Goal: Transaction & Acquisition: Purchase product/service

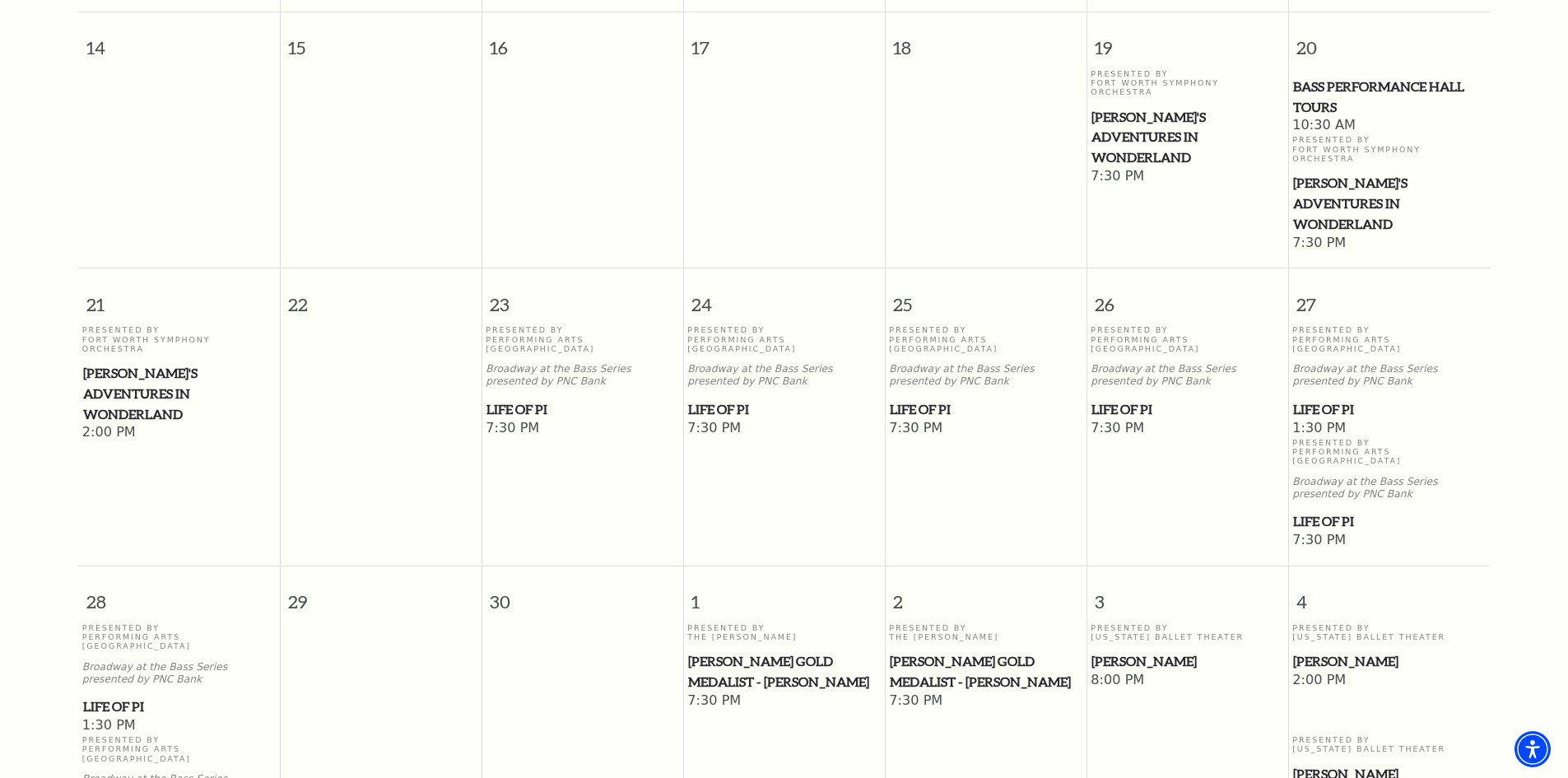
scroll to position [805, 0]
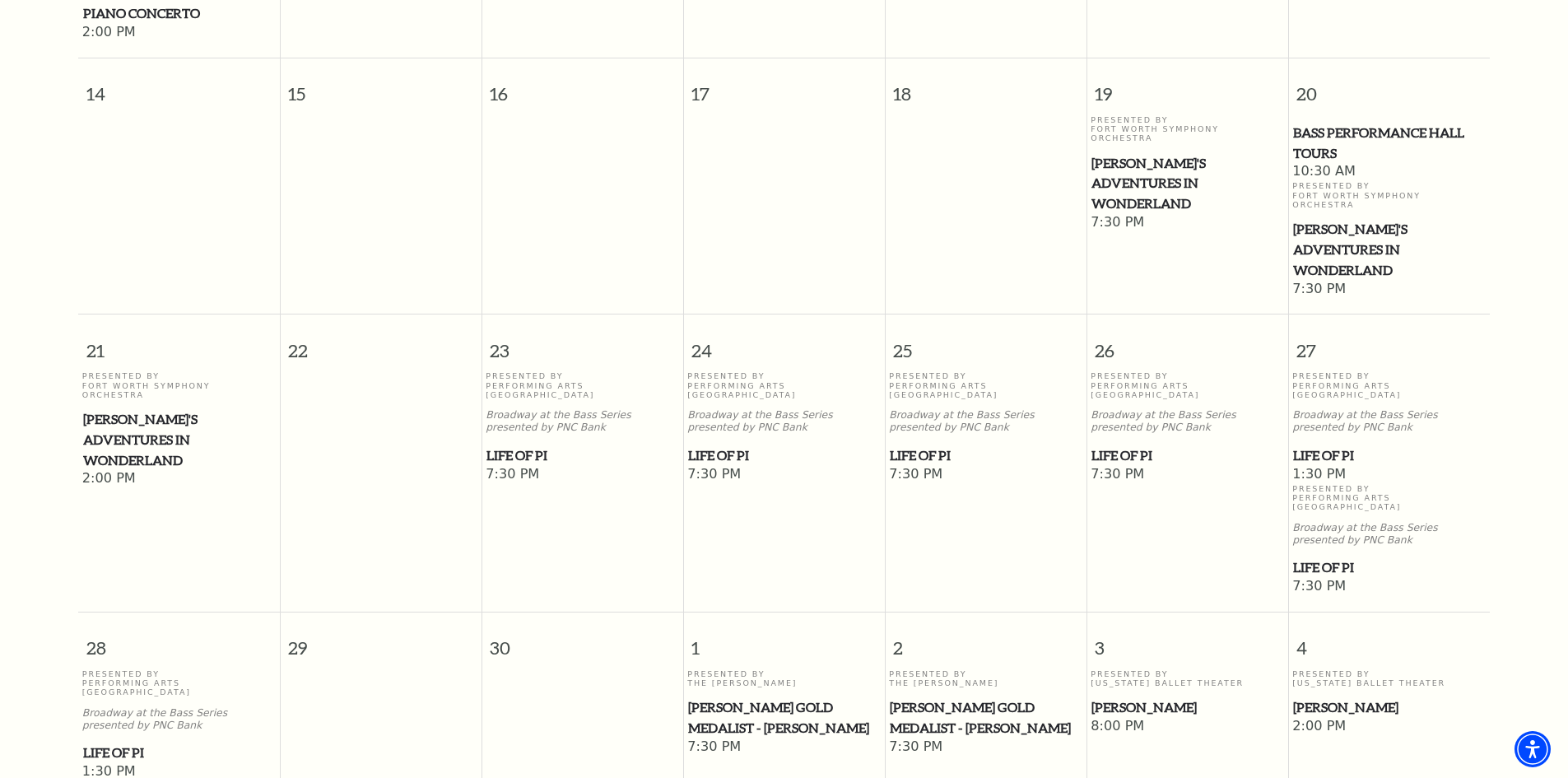
click at [1316, 446] on span "Life of Pi" at bounding box center [1389, 455] width 192 height 20
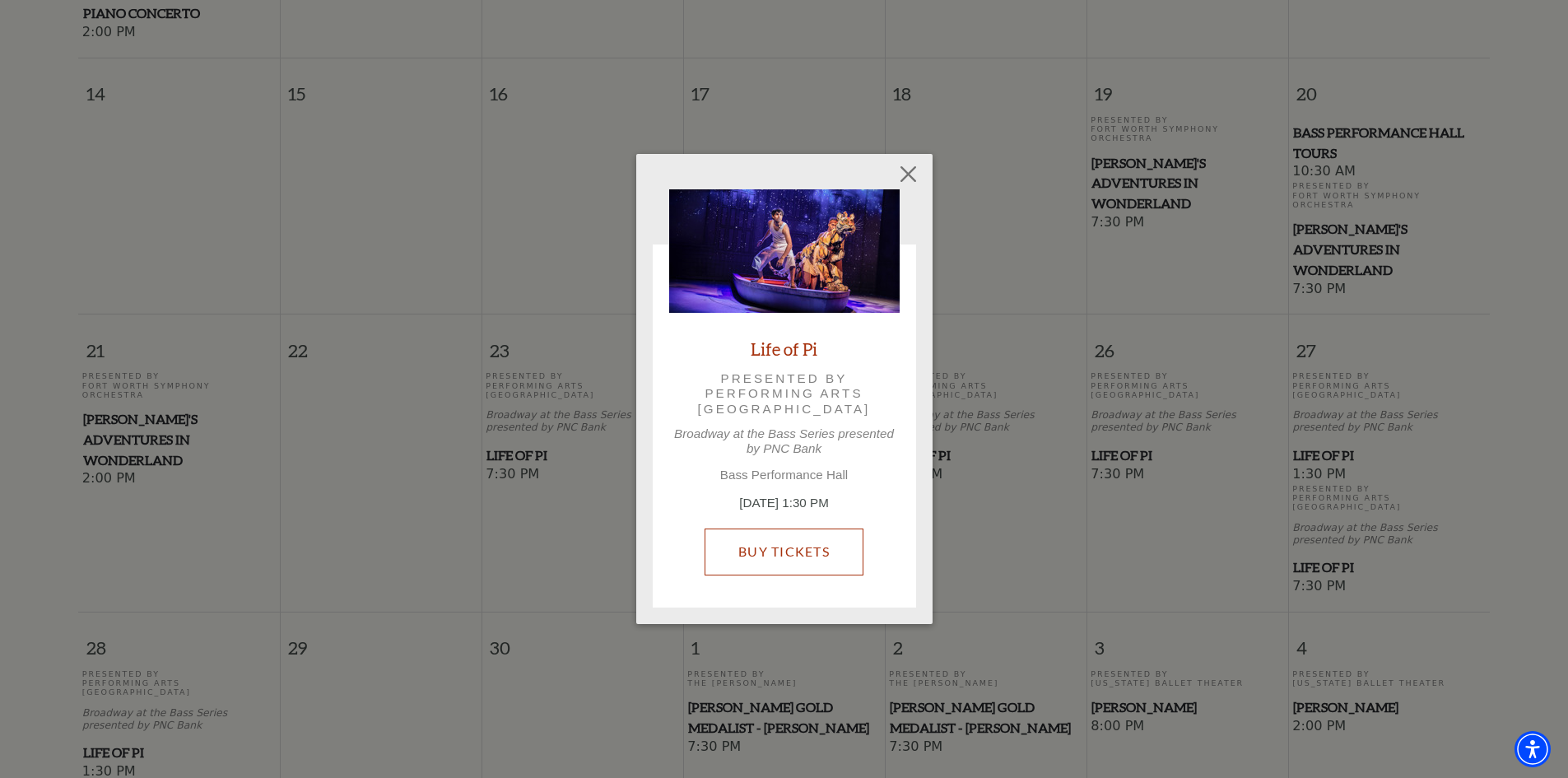
drag, startPoint x: 772, startPoint y: 543, endPoint x: 784, endPoint y: 543, distance: 12.0
click at [772, 543] on link "Buy Tickets" at bounding box center [784, 552] width 159 height 47
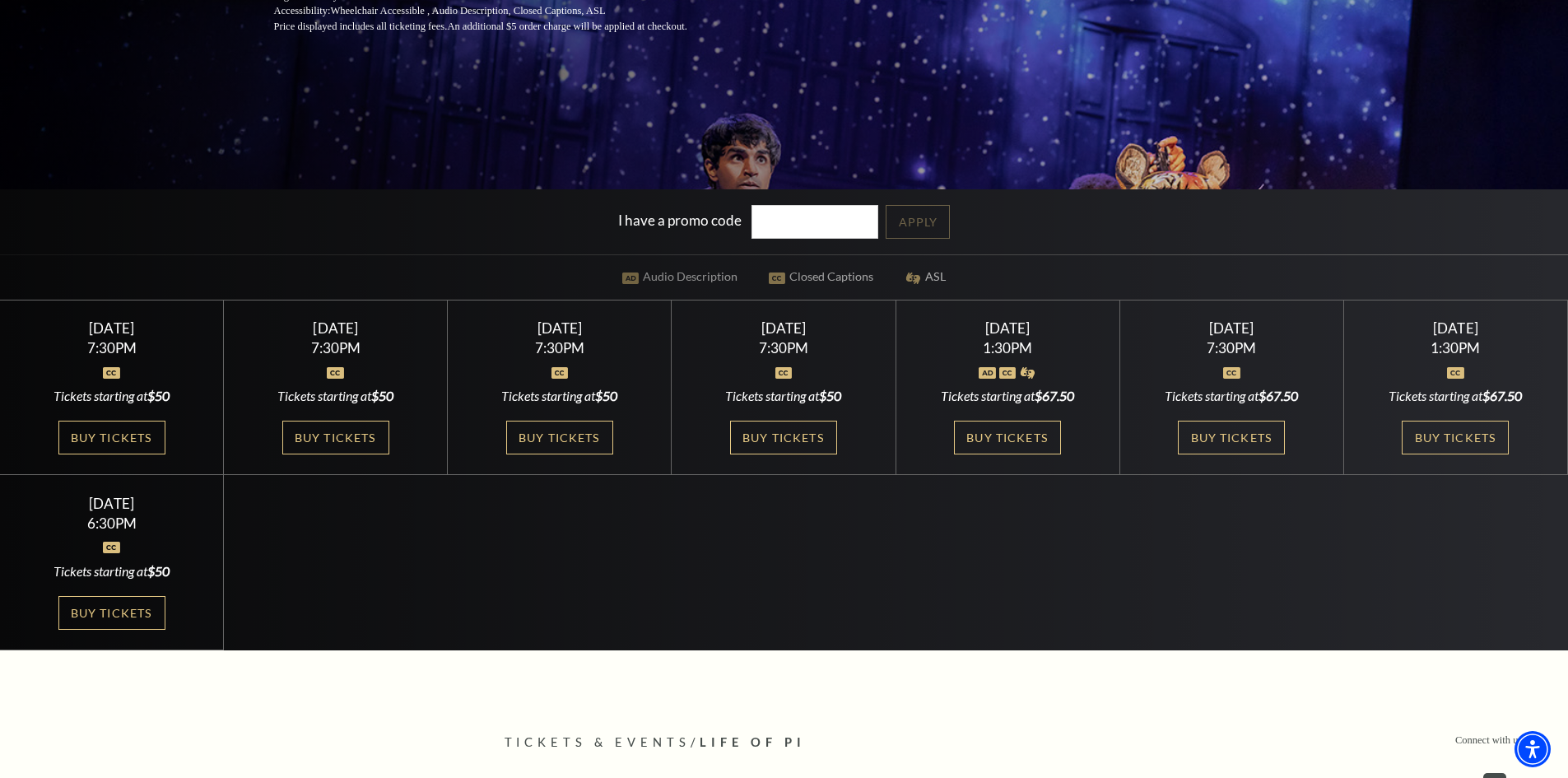
scroll to position [412, 0]
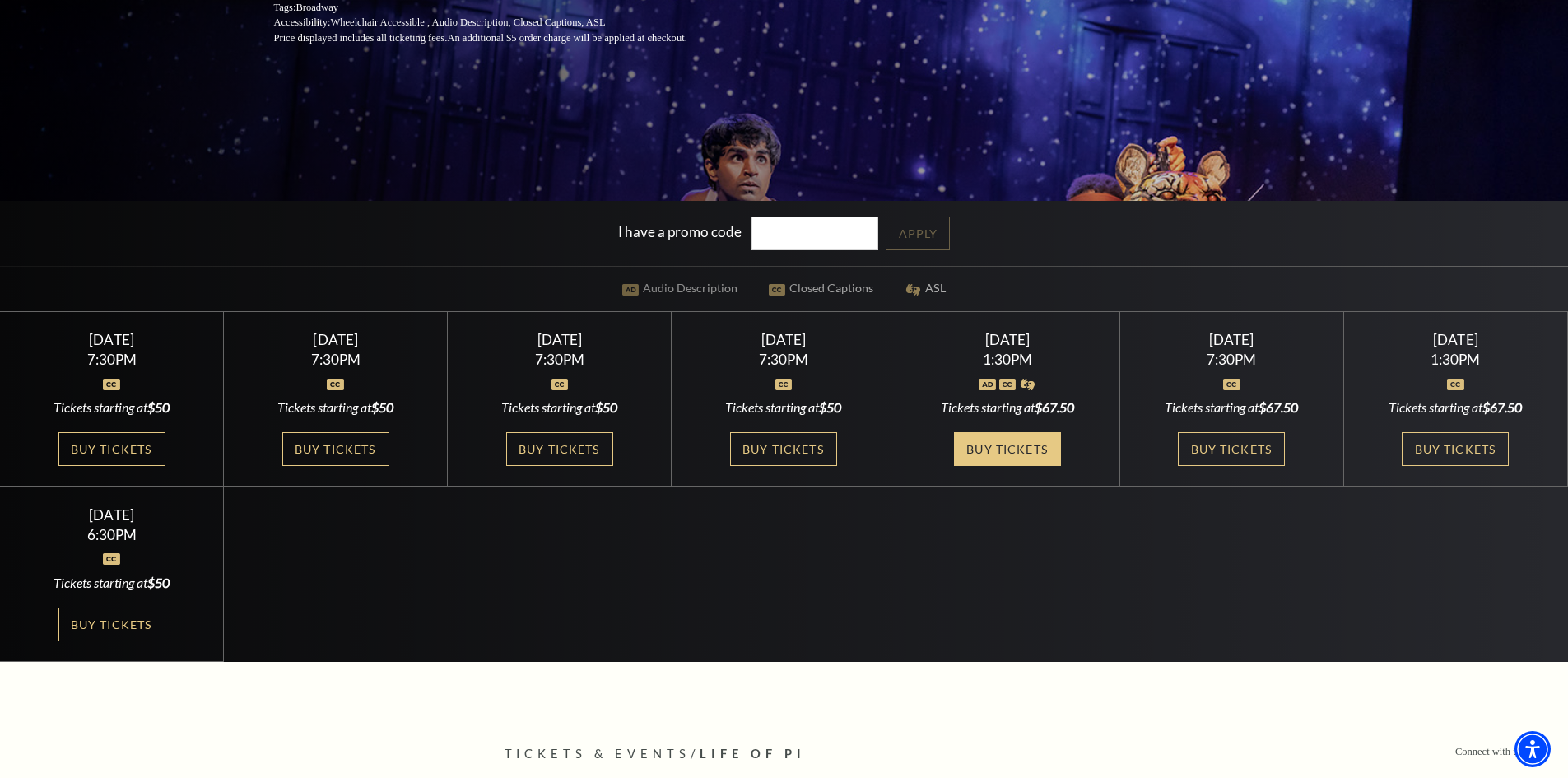
click at [1007, 442] on link "Buy Tickets" at bounding box center [1007, 449] width 108 height 34
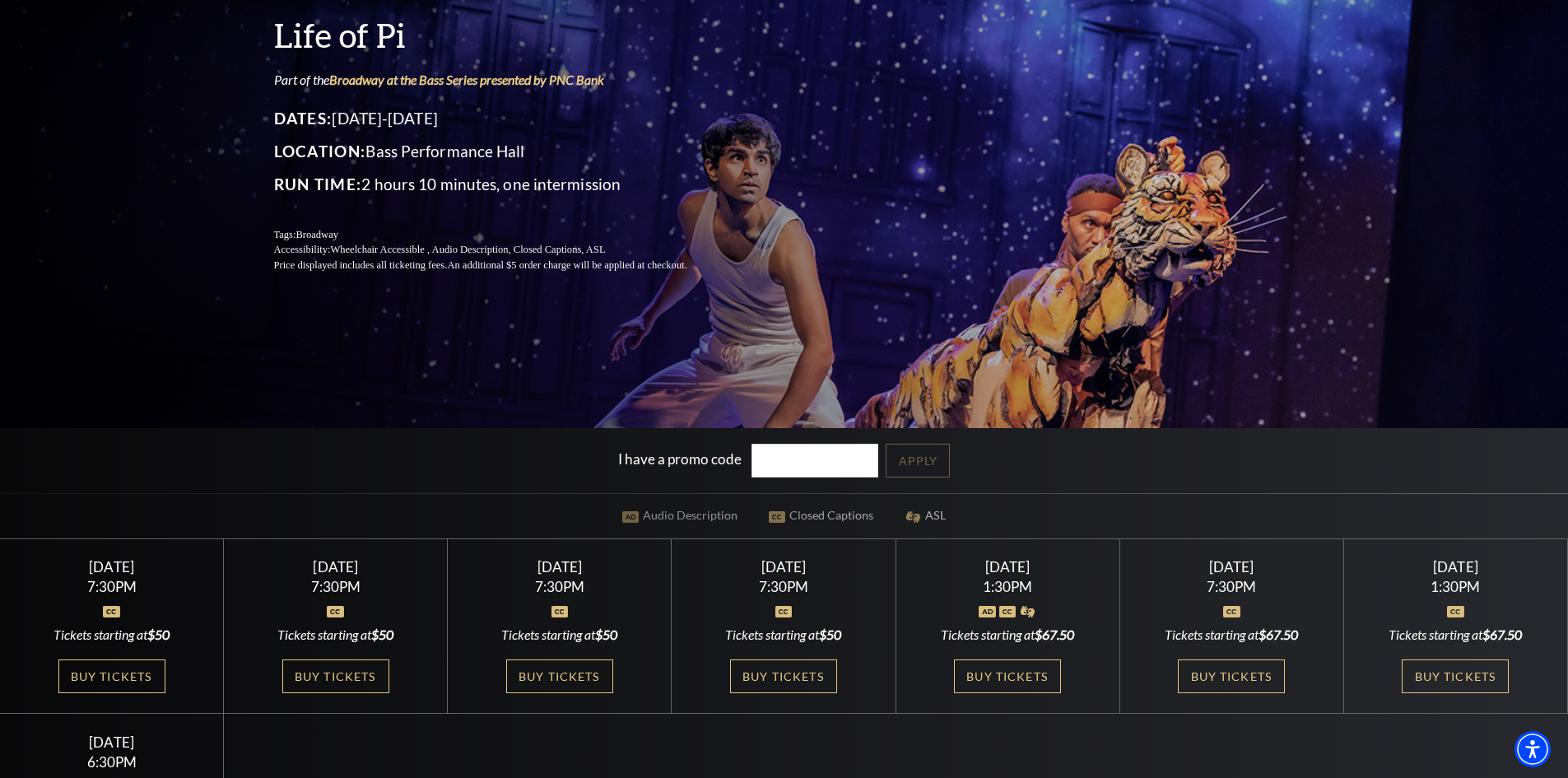
scroll to position [0, 0]
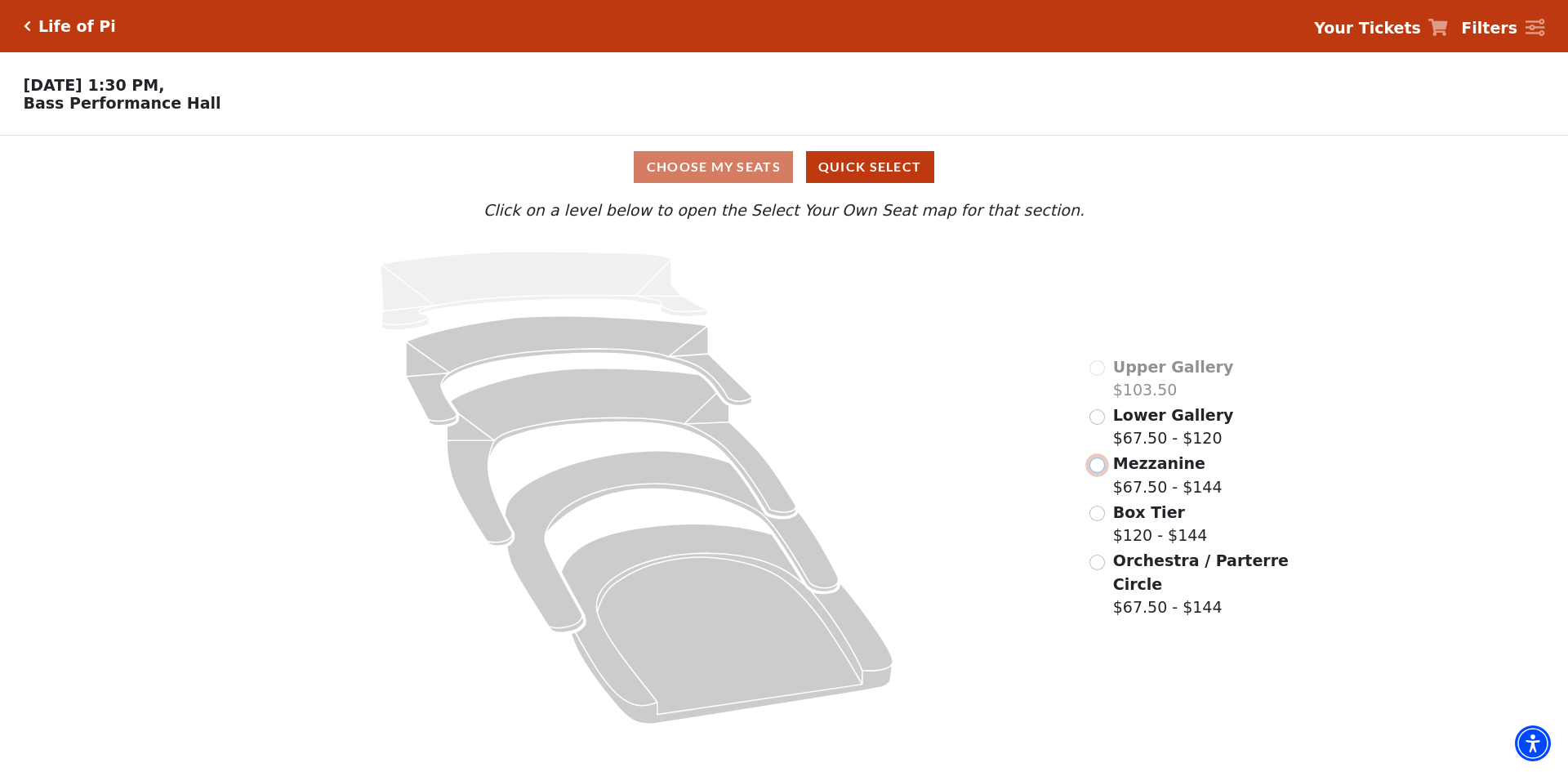
click at [1104, 471] on input "Mezzanine$67.50 - $144\a" at bounding box center [1097, 465] width 15 height 15
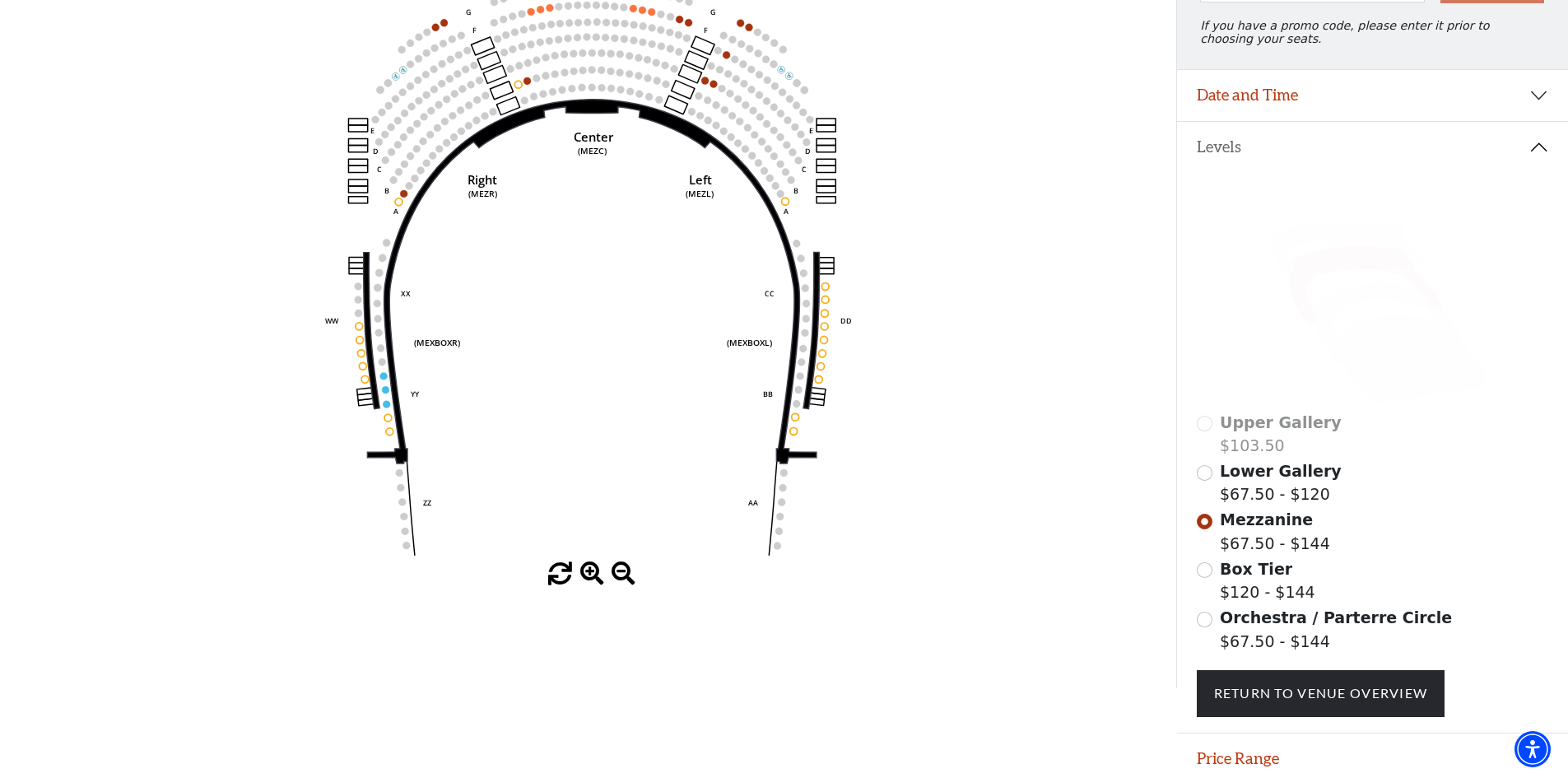
scroll to position [241, 0]
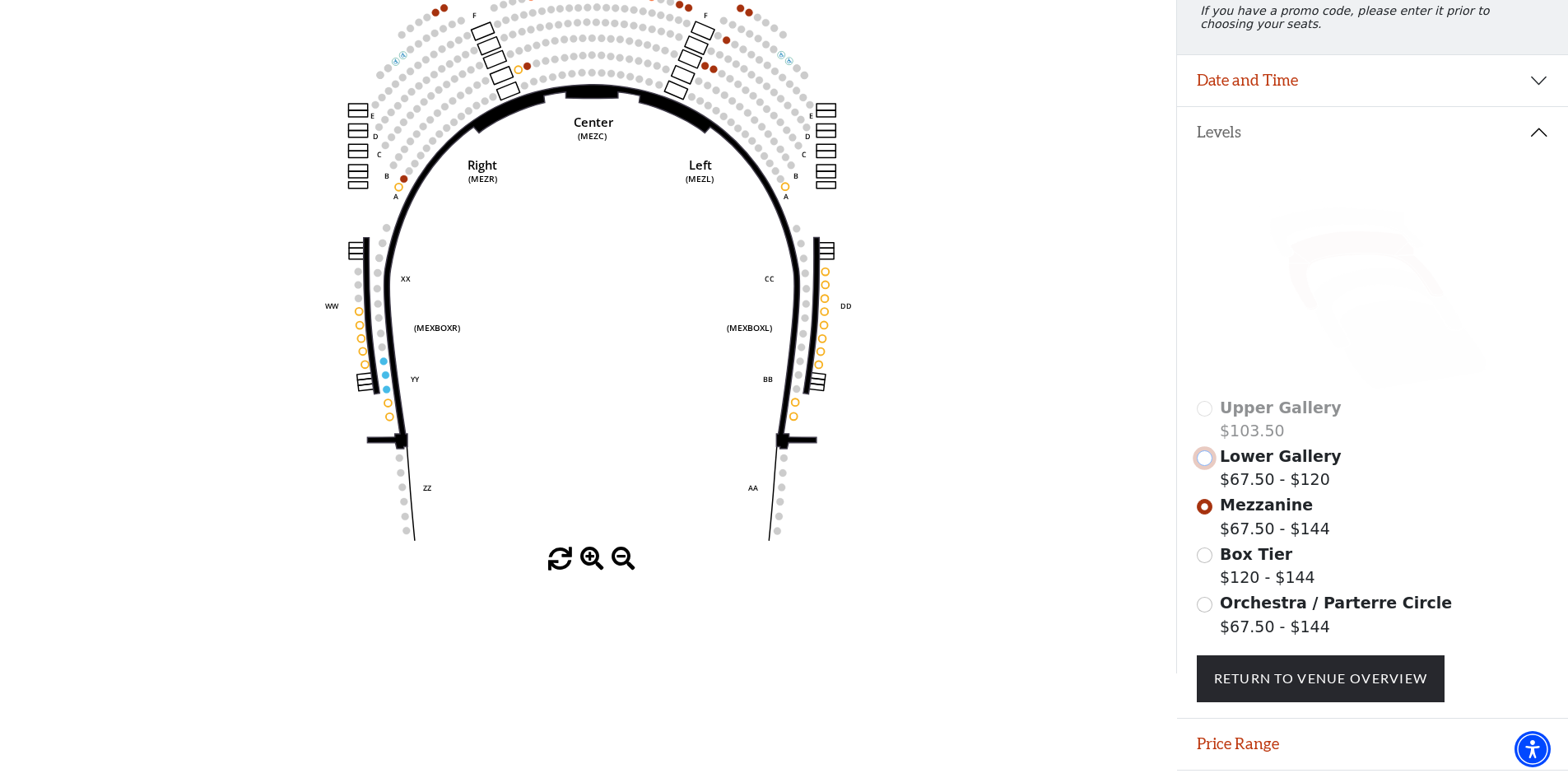
click at [1208, 466] on input "Lower Gallery$67.50 - $120\a" at bounding box center [1205, 458] width 15 height 16
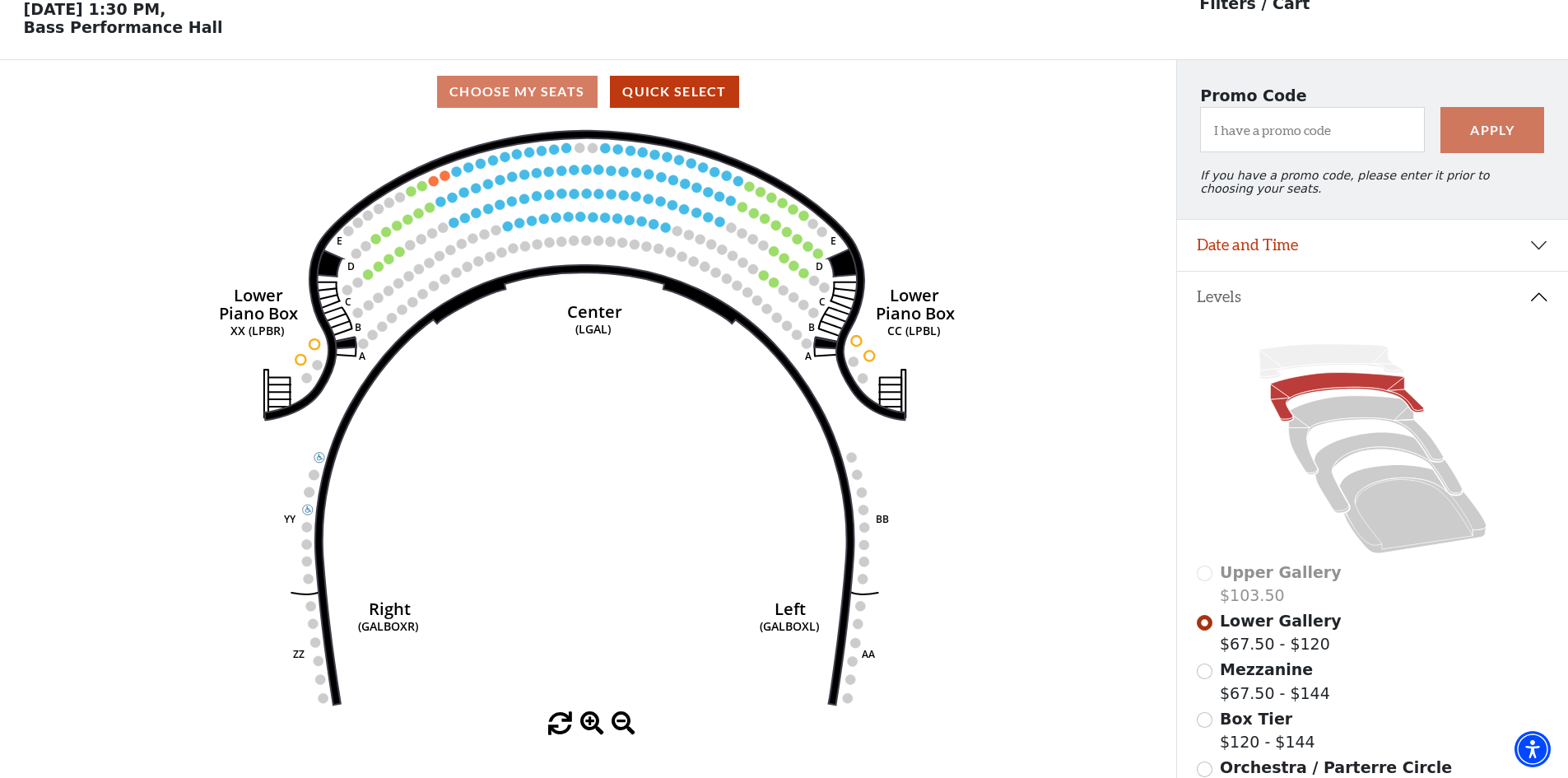
scroll to position [0, 0]
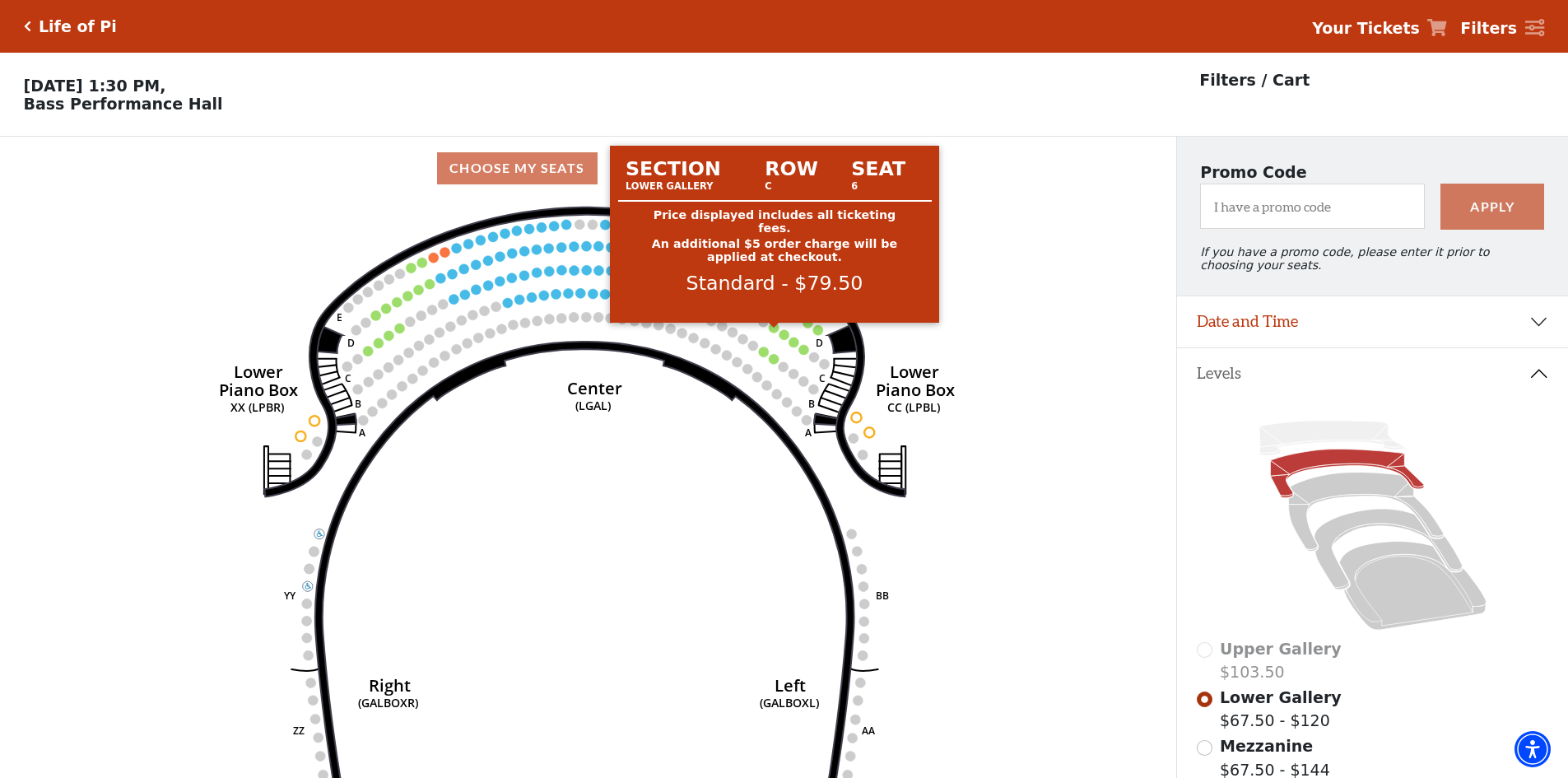
click at [774, 332] on circle at bounding box center [774, 327] width 10 height 10
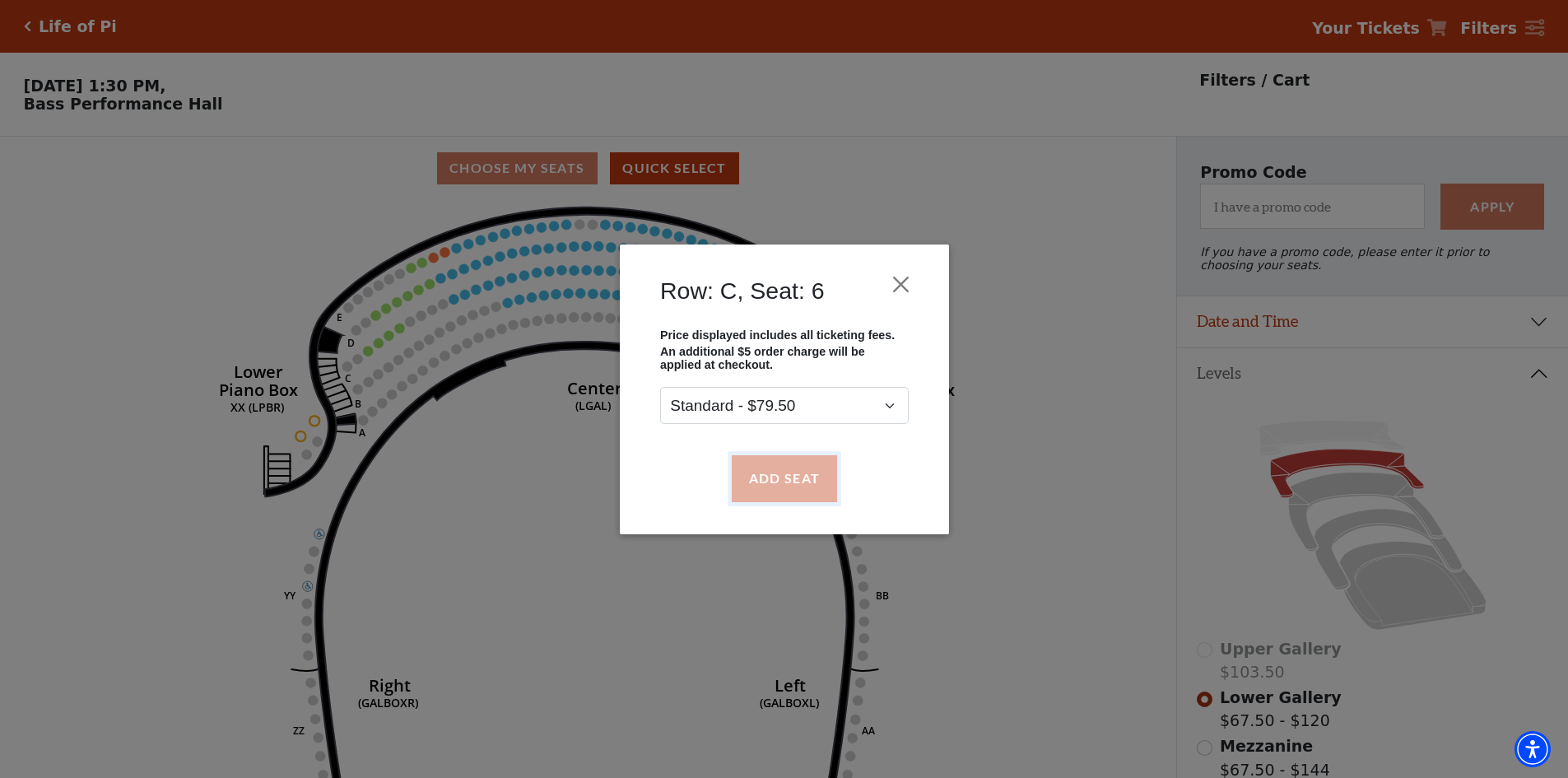
click at [797, 483] on button "Add Seat" at bounding box center [784, 479] width 106 height 47
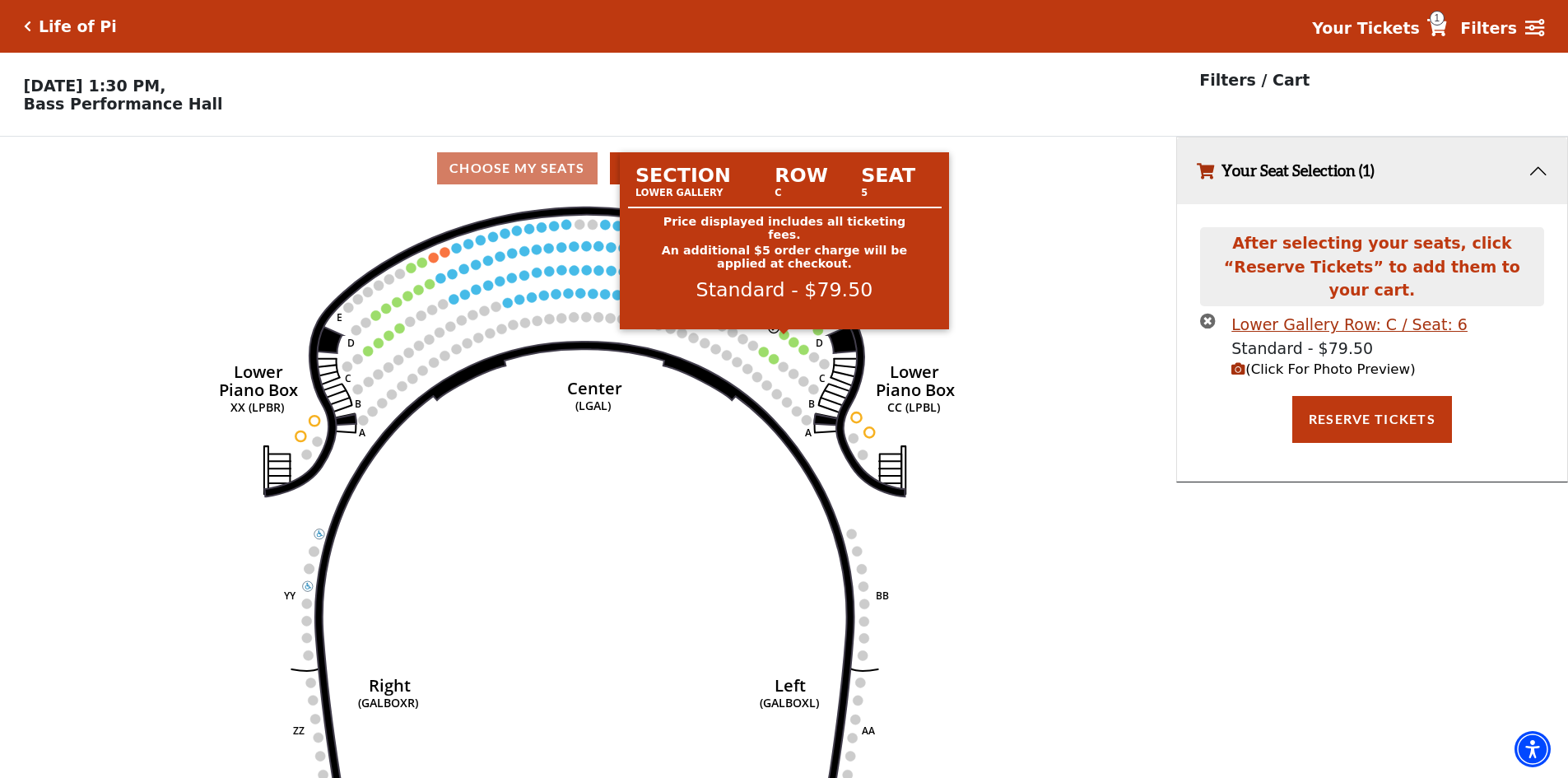
click at [783, 339] on circle at bounding box center [784, 334] width 10 height 10
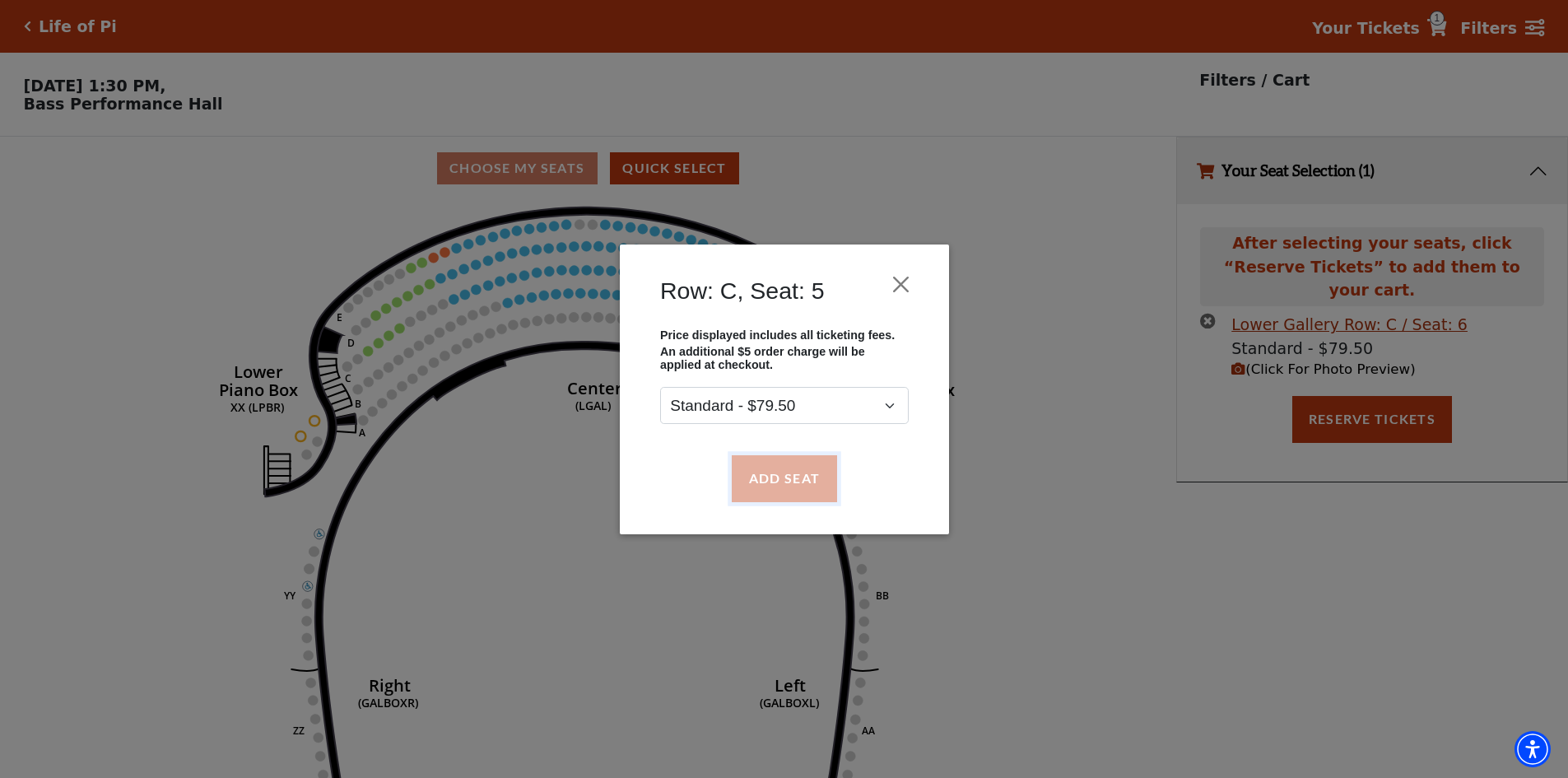
click at [779, 481] on button "Add Seat" at bounding box center [784, 479] width 106 height 47
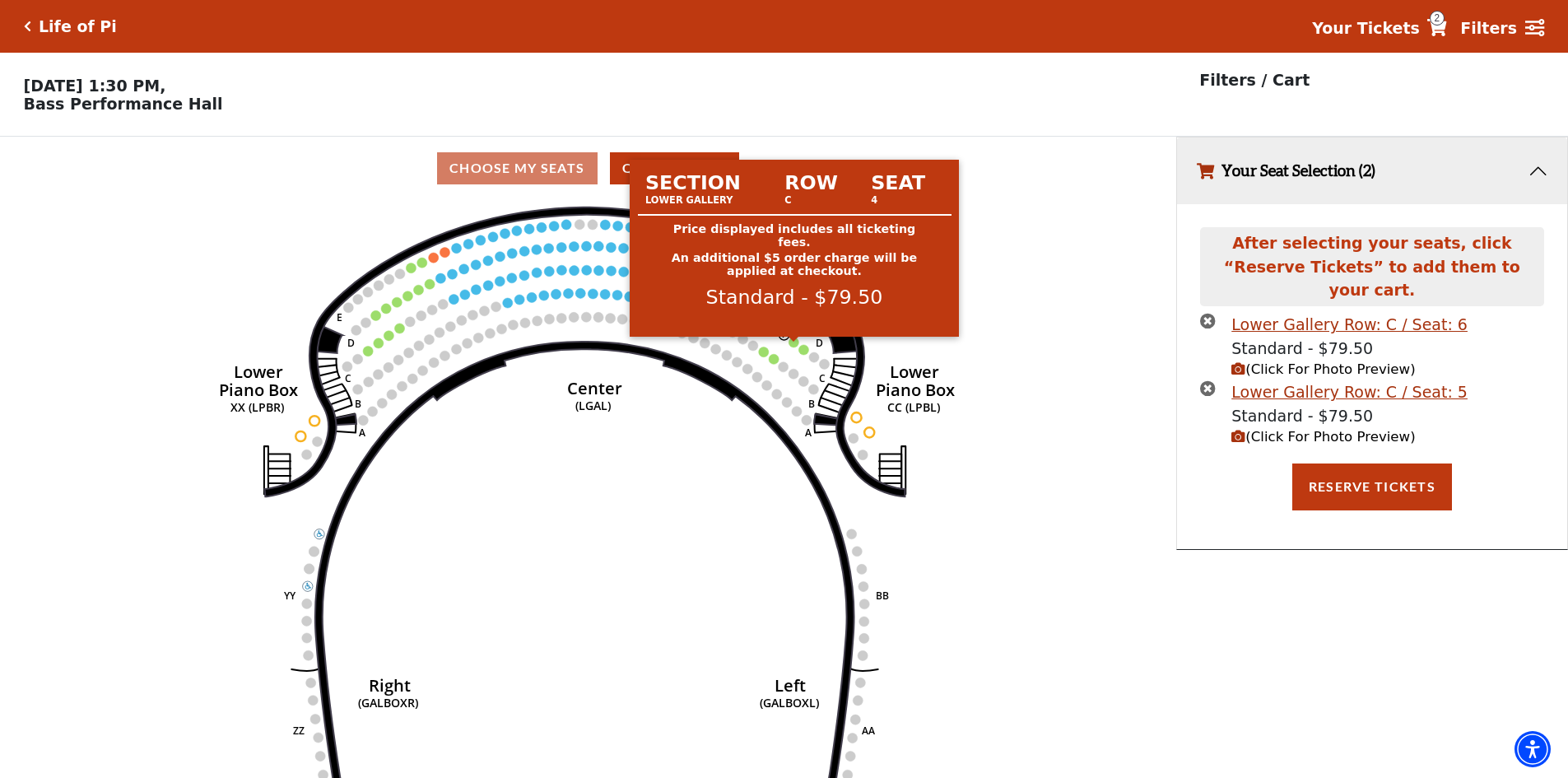
click at [793, 347] on circle at bounding box center [794, 342] width 10 height 10
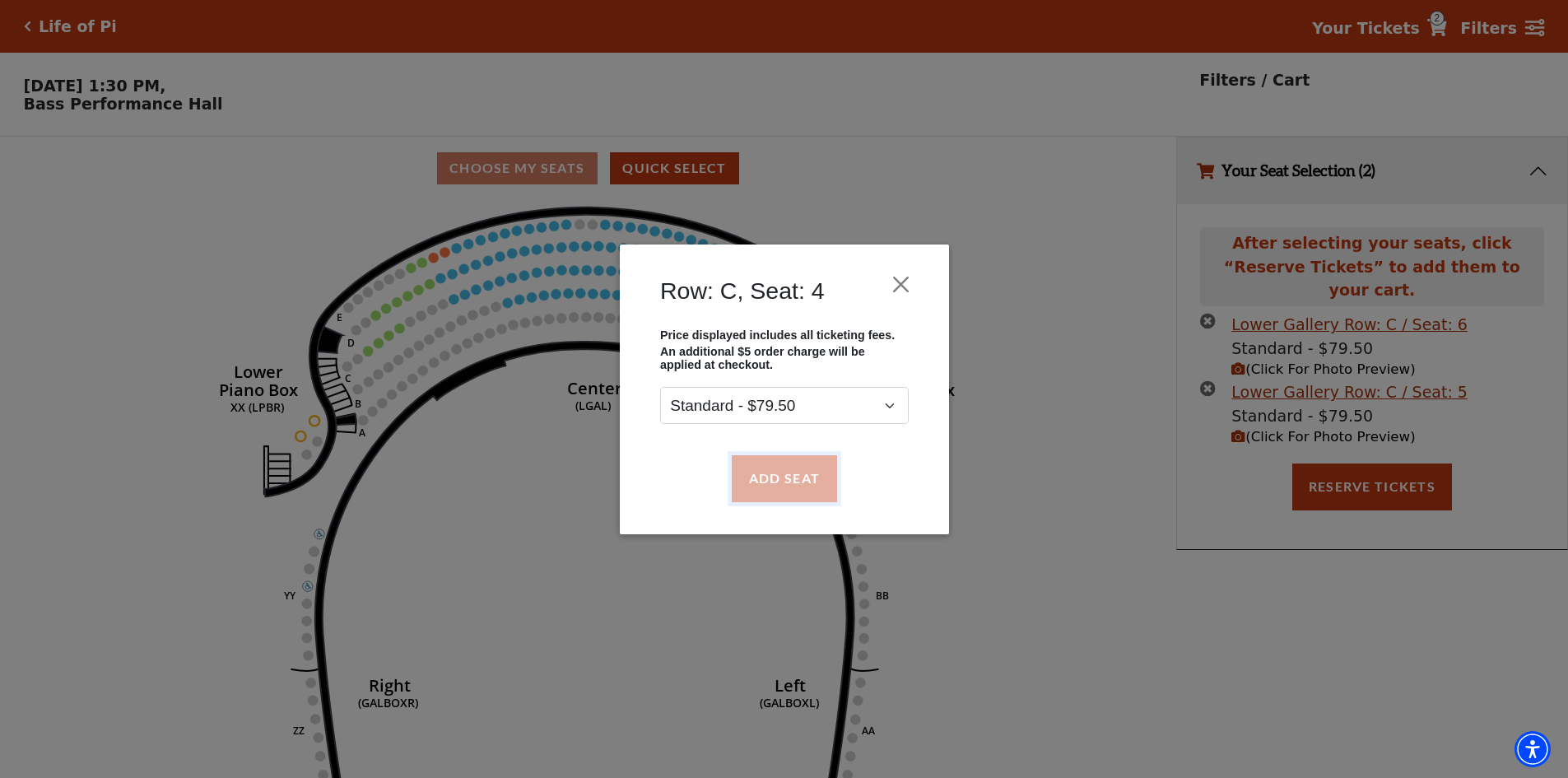
click at [796, 472] on button "Add Seat" at bounding box center [784, 479] width 106 height 47
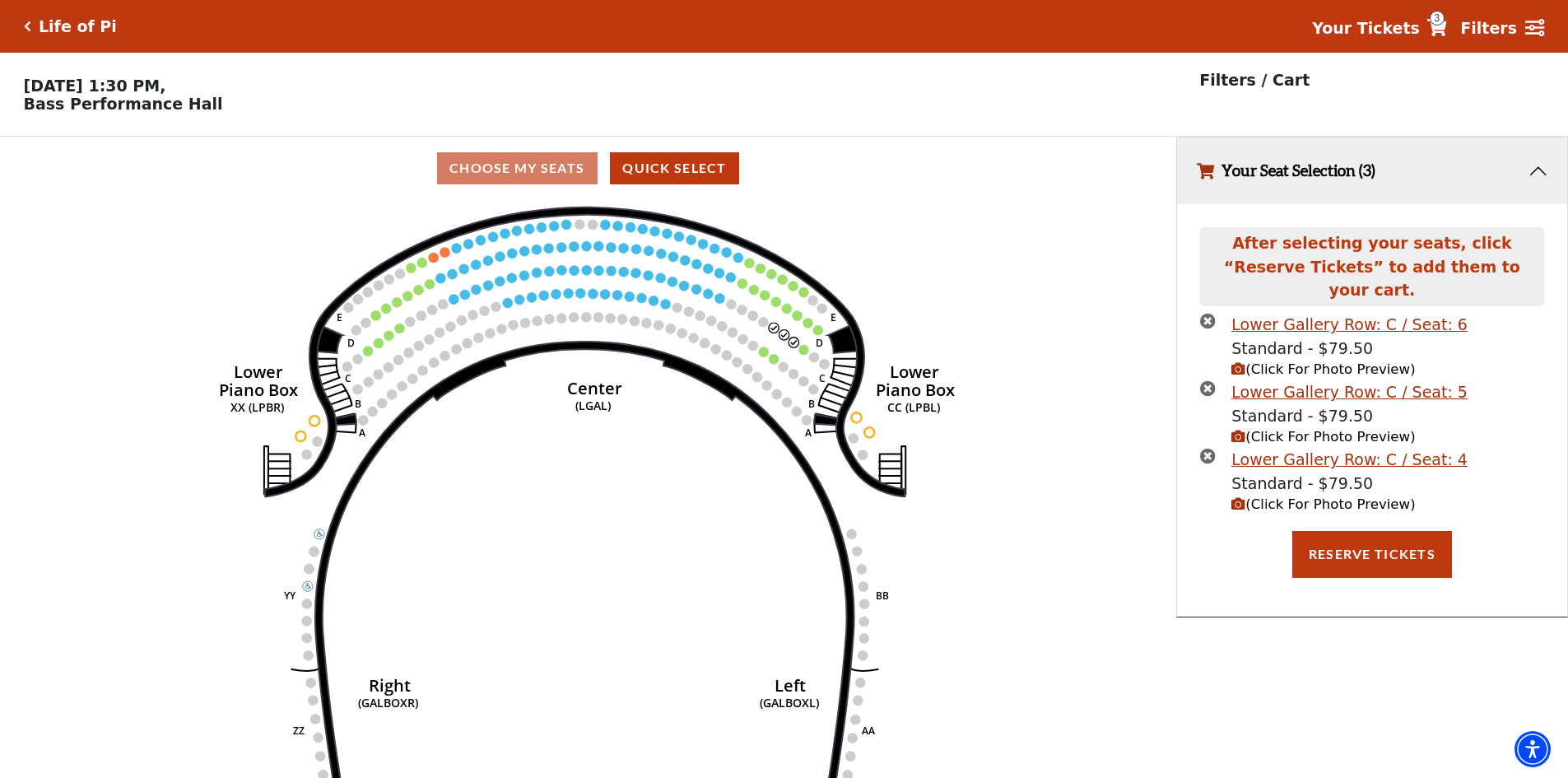
click at [802, 355] on circle at bounding box center [804, 350] width 10 height 10
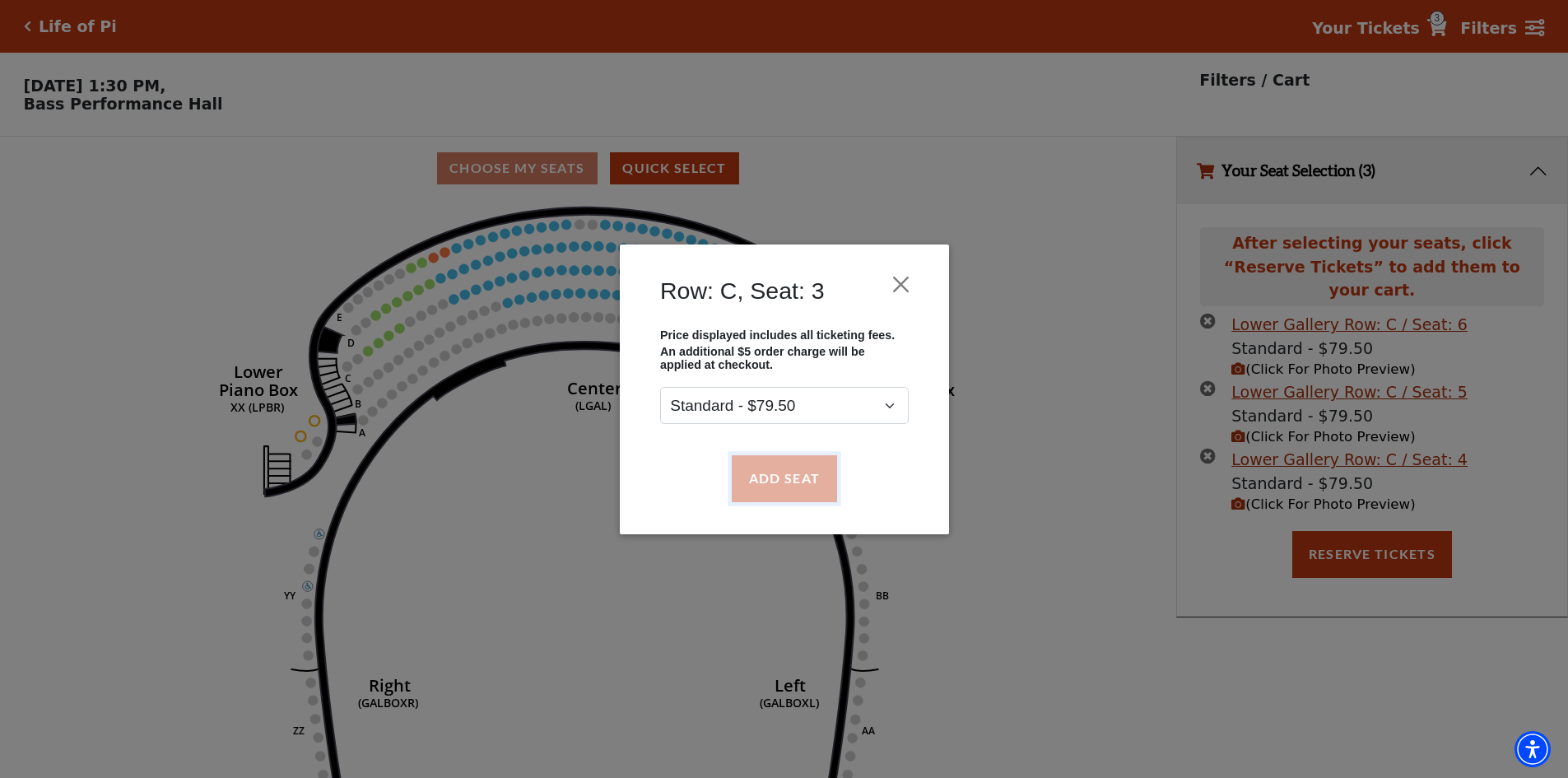
click at [787, 468] on button "Add Seat" at bounding box center [784, 479] width 106 height 47
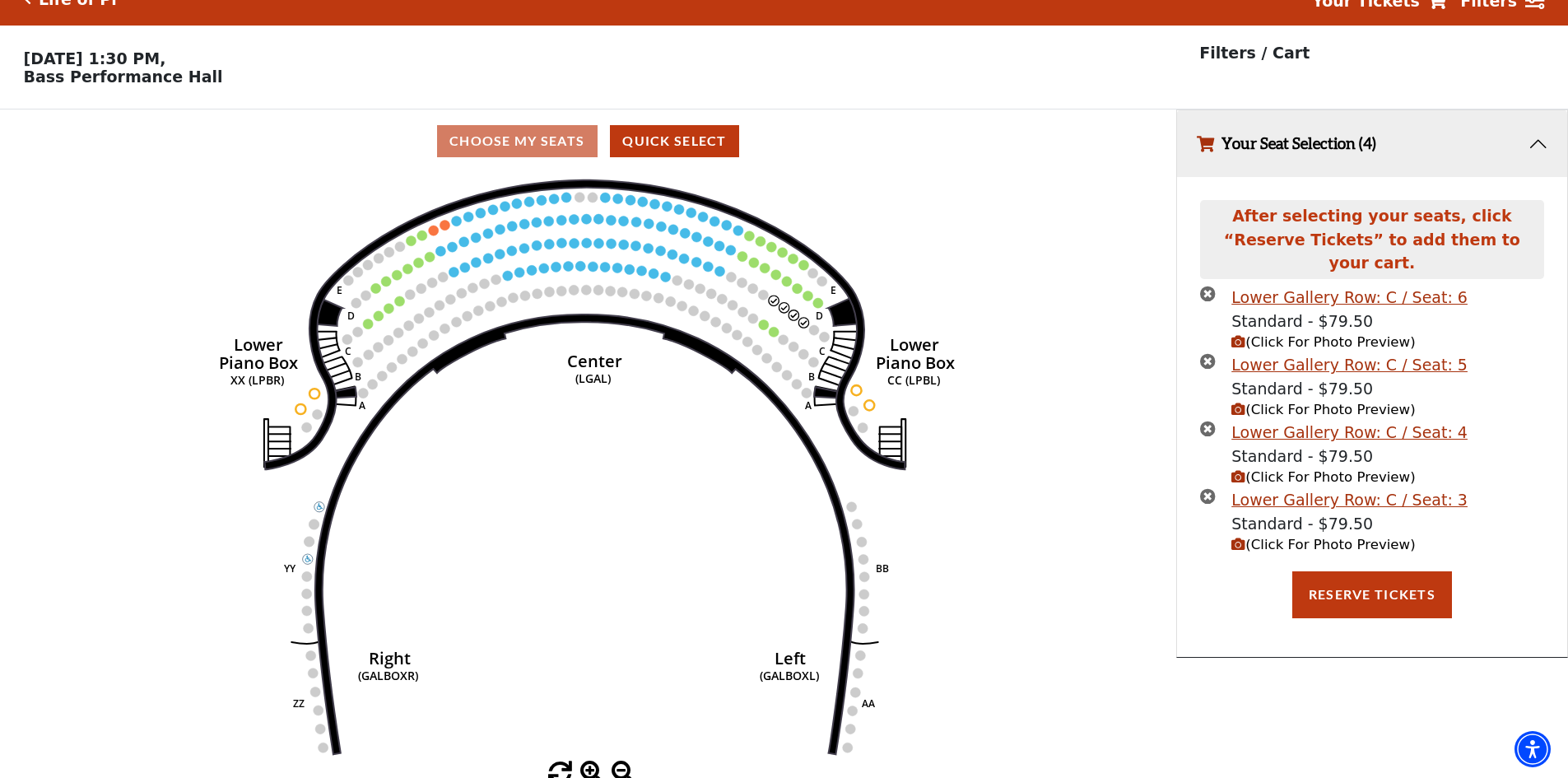
scroll to position [41, 0]
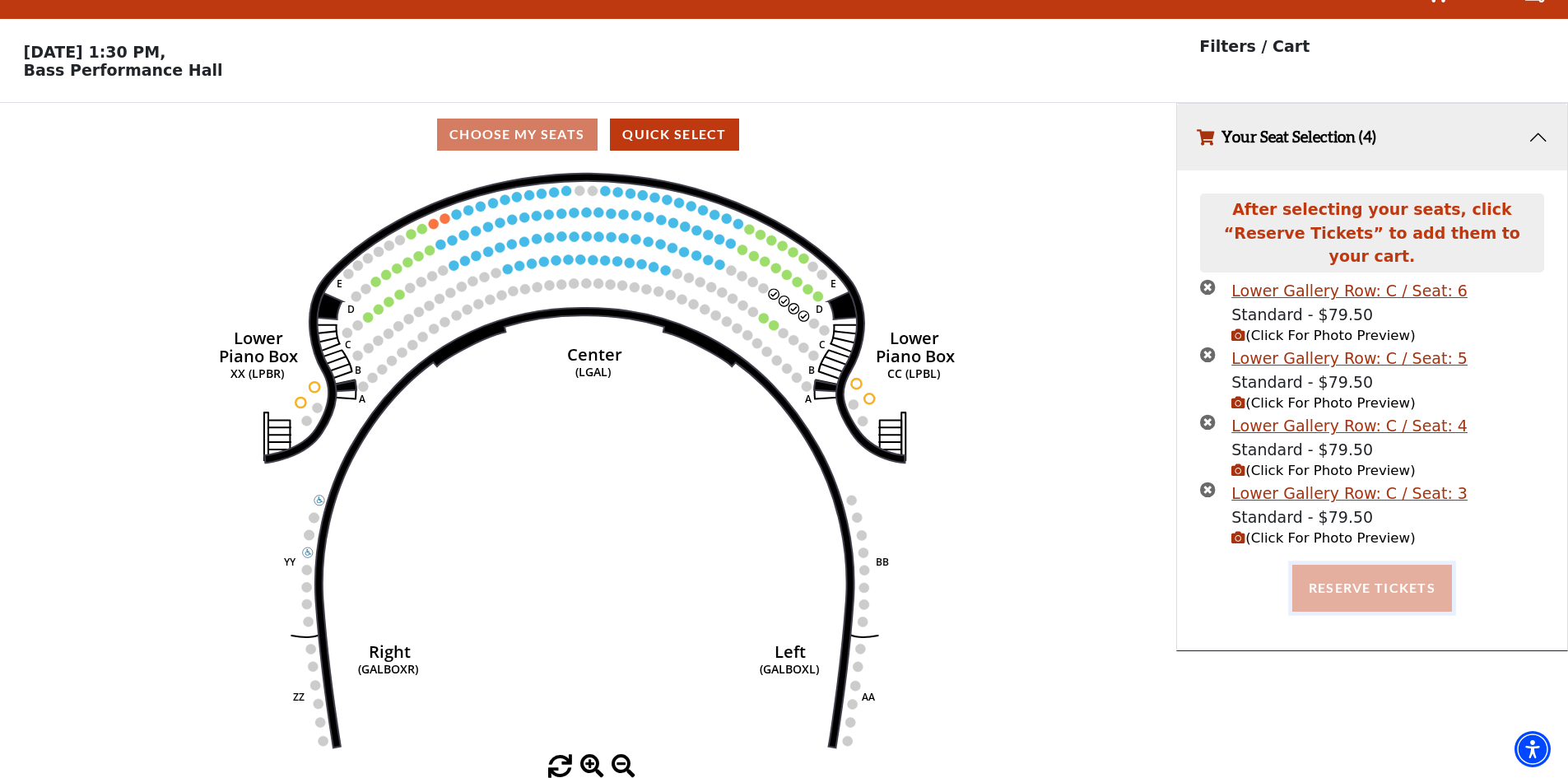
click at [1360, 569] on button "Reserve Tickets" at bounding box center [1372, 588] width 160 height 47
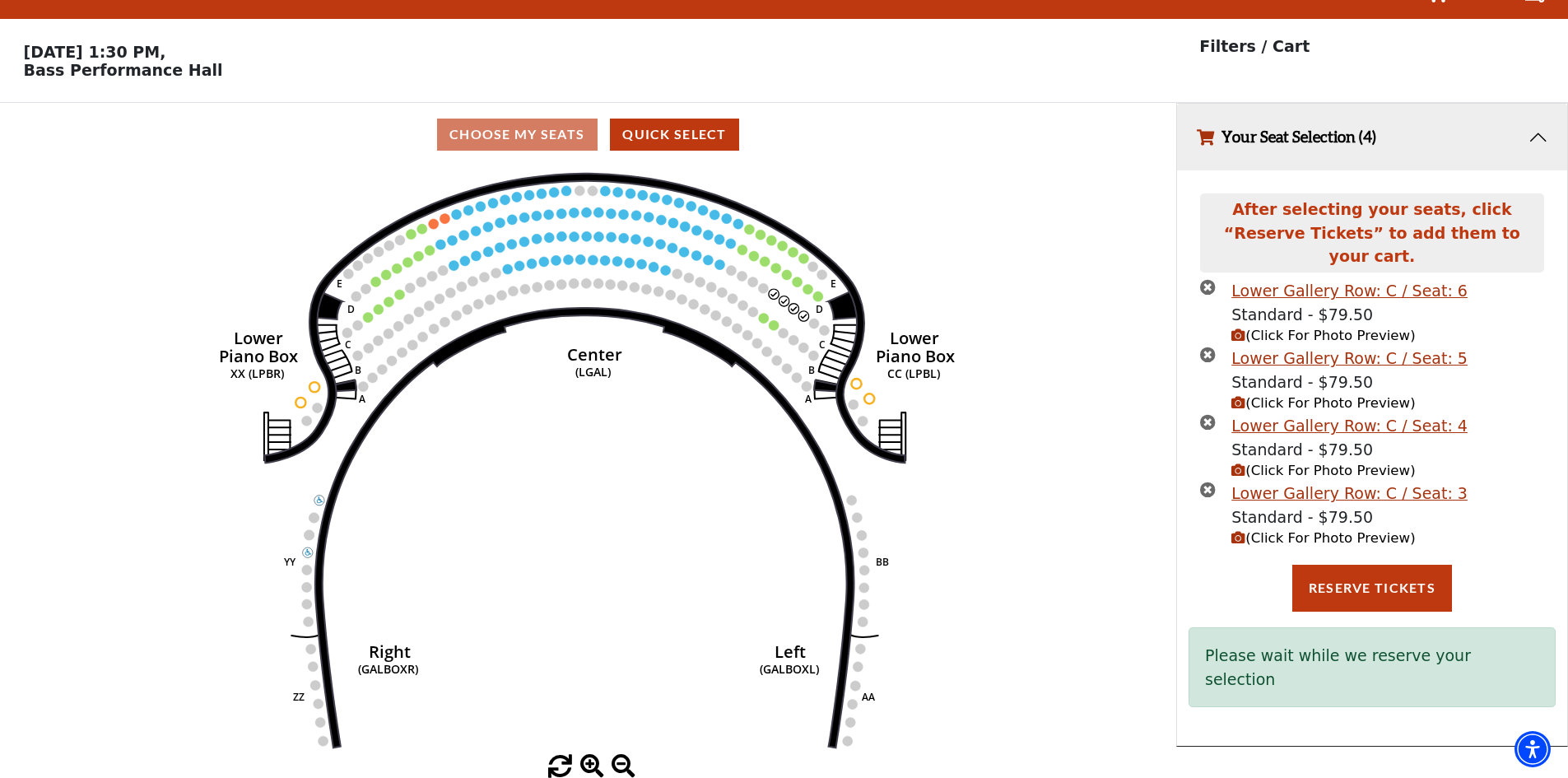
scroll to position [0, 0]
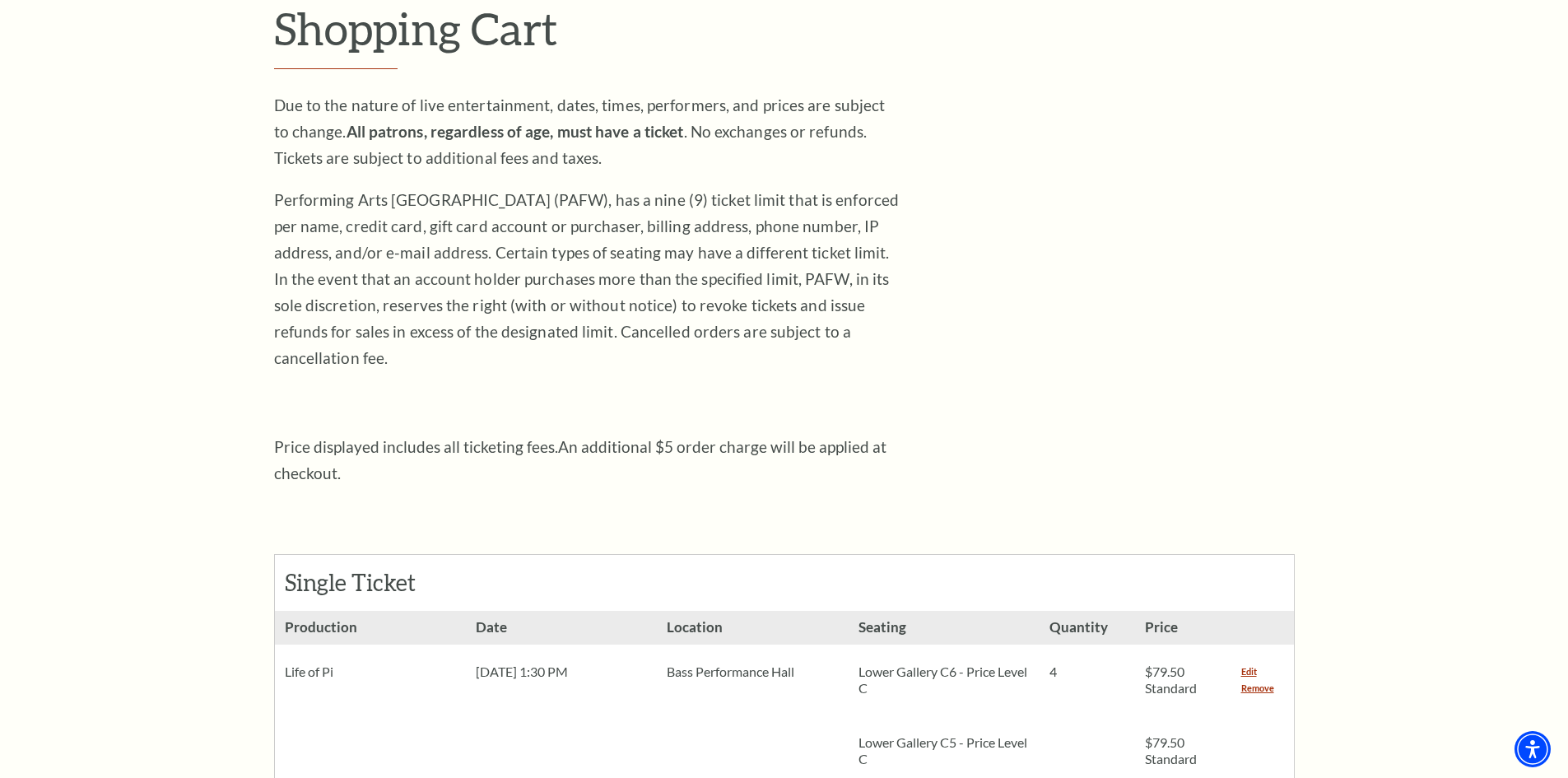
scroll to position [247, 0]
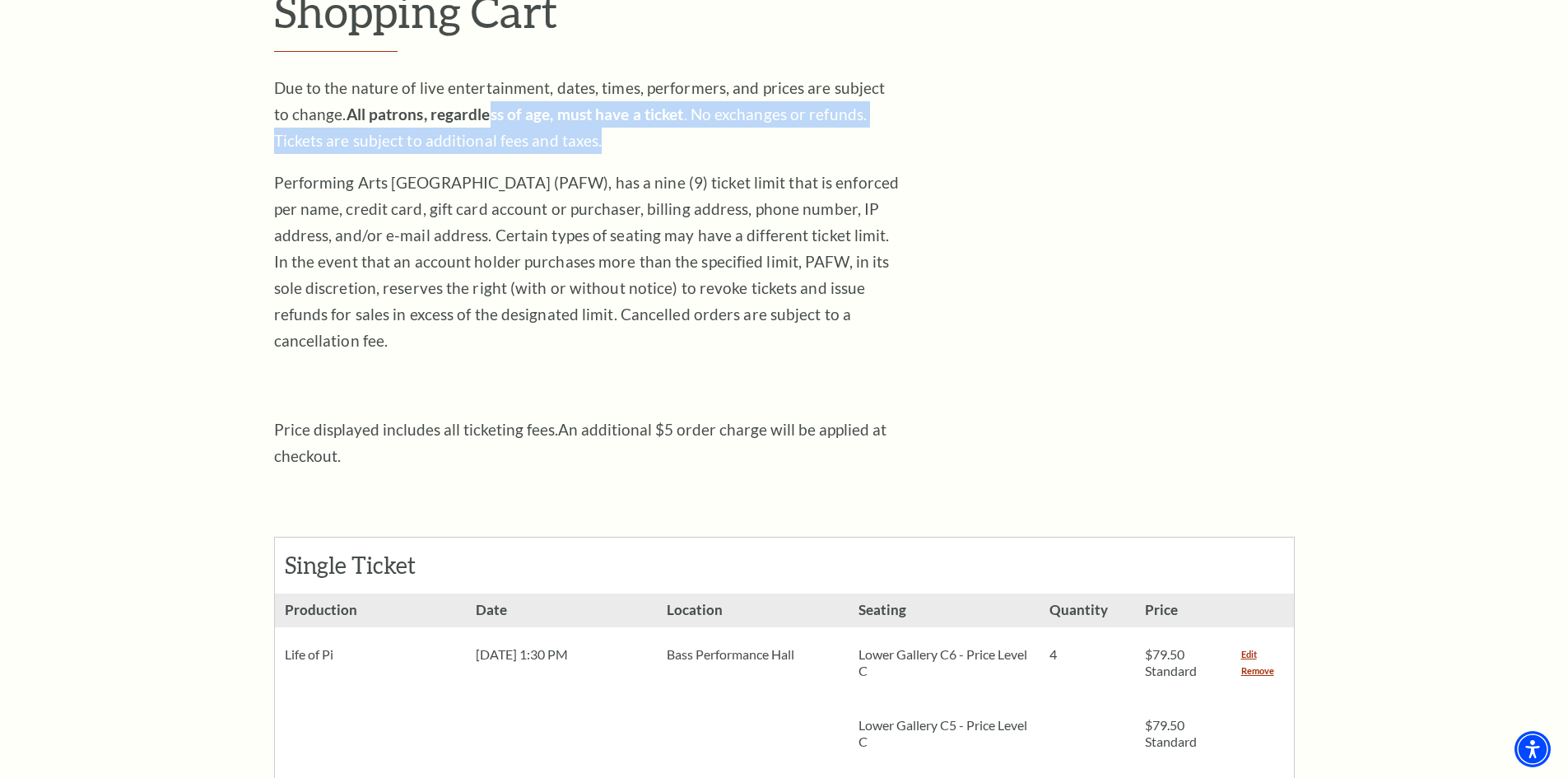
drag, startPoint x: 475, startPoint y: 118, endPoint x: 797, endPoint y: 128, distance: 322.2
click at [797, 128] on p "Due to the nature of live entertainment, dates, times, performers, and prices a…" at bounding box center [587, 114] width 626 height 79
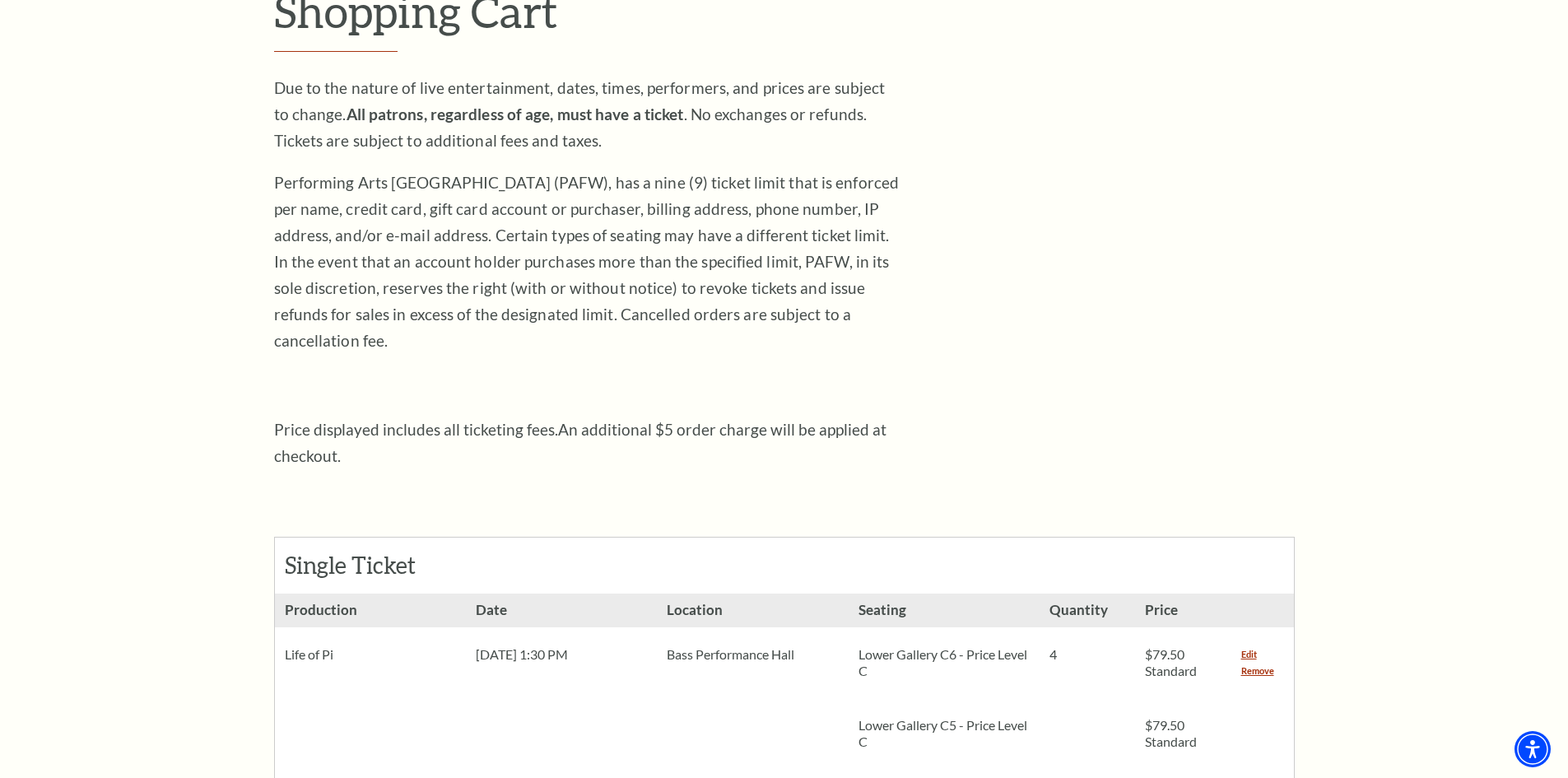
click at [425, 190] on p "Performing Arts [GEOGRAPHIC_DATA] (PAFW), has a nine (9) ticket limit that is e…" at bounding box center [587, 262] width 626 height 184
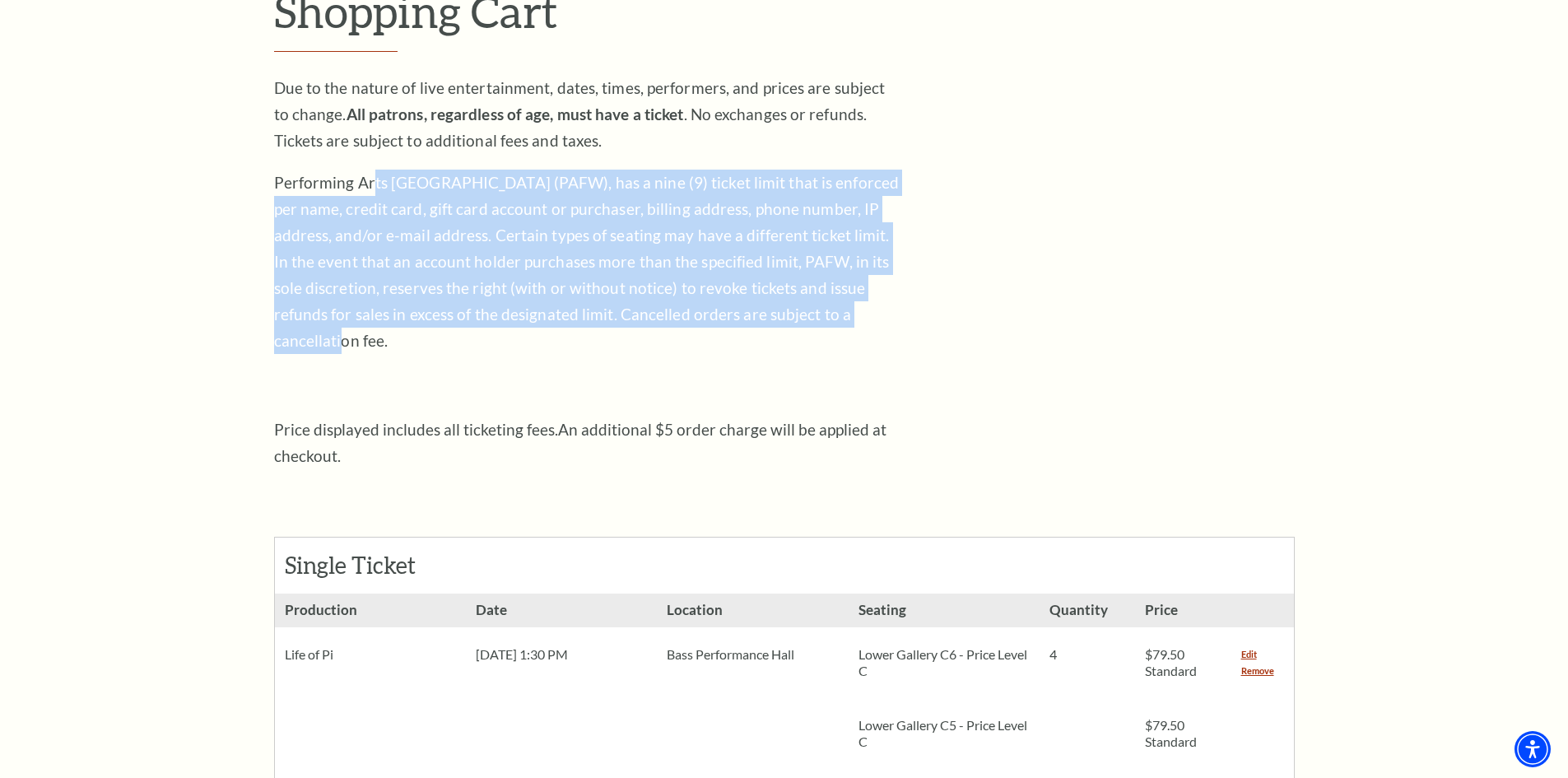
drag, startPoint x: 370, startPoint y: 185, endPoint x: 950, endPoint y: 319, distance: 595.3
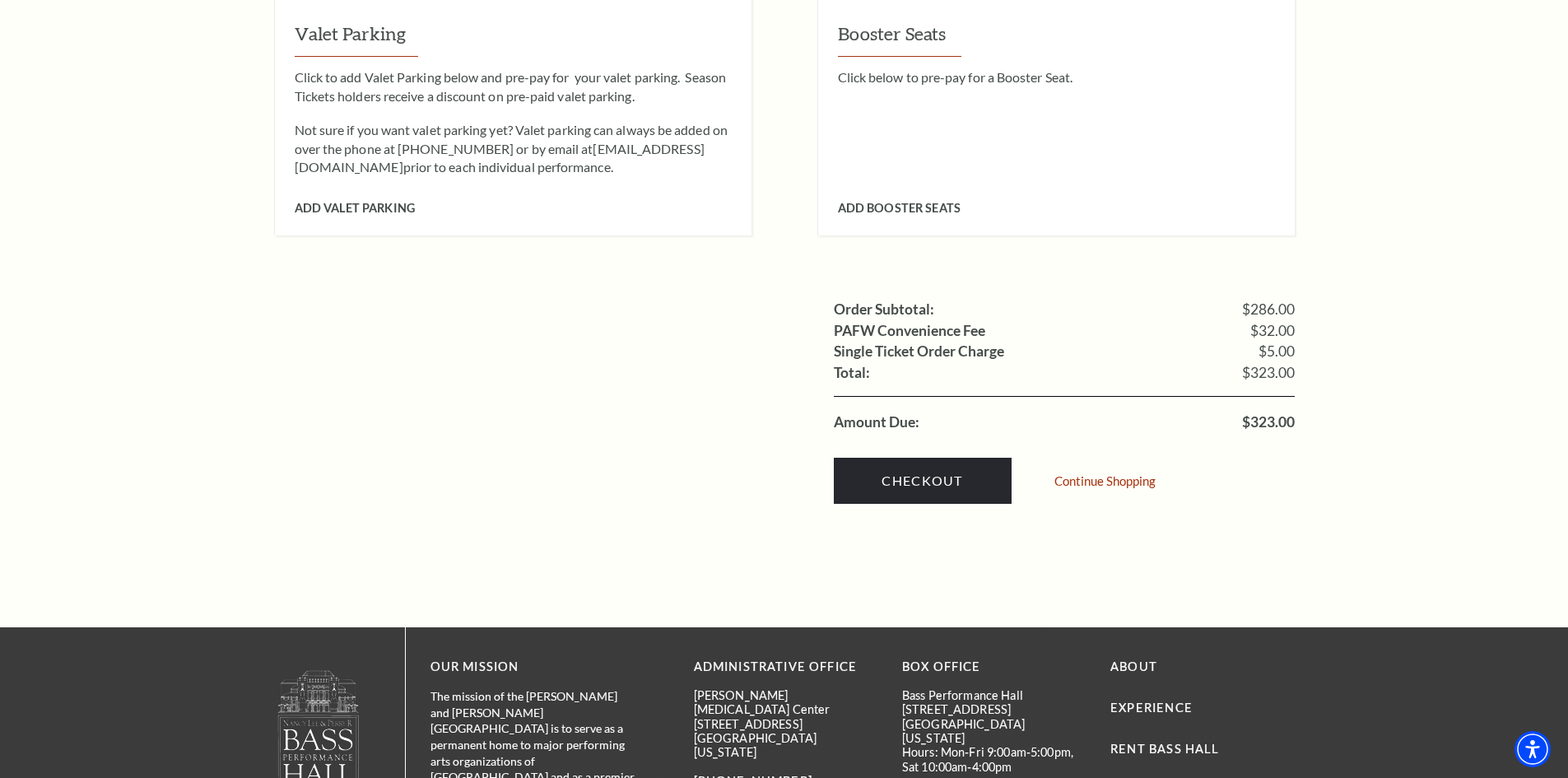
scroll to position [1565, 0]
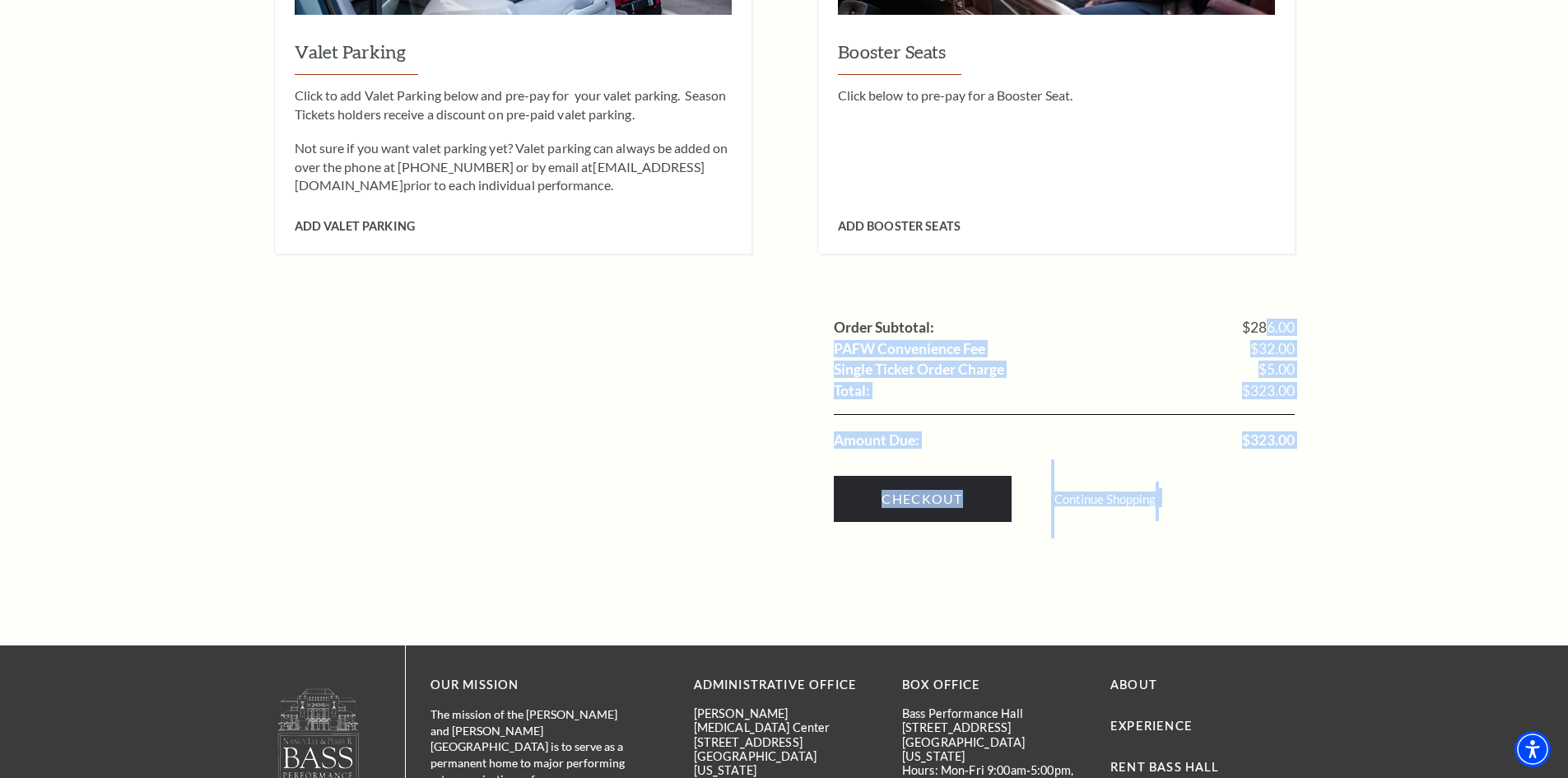
drag, startPoint x: 1332, startPoint y: 322, endPoint x: 1406, endPoint y: 446, distance: 144.4
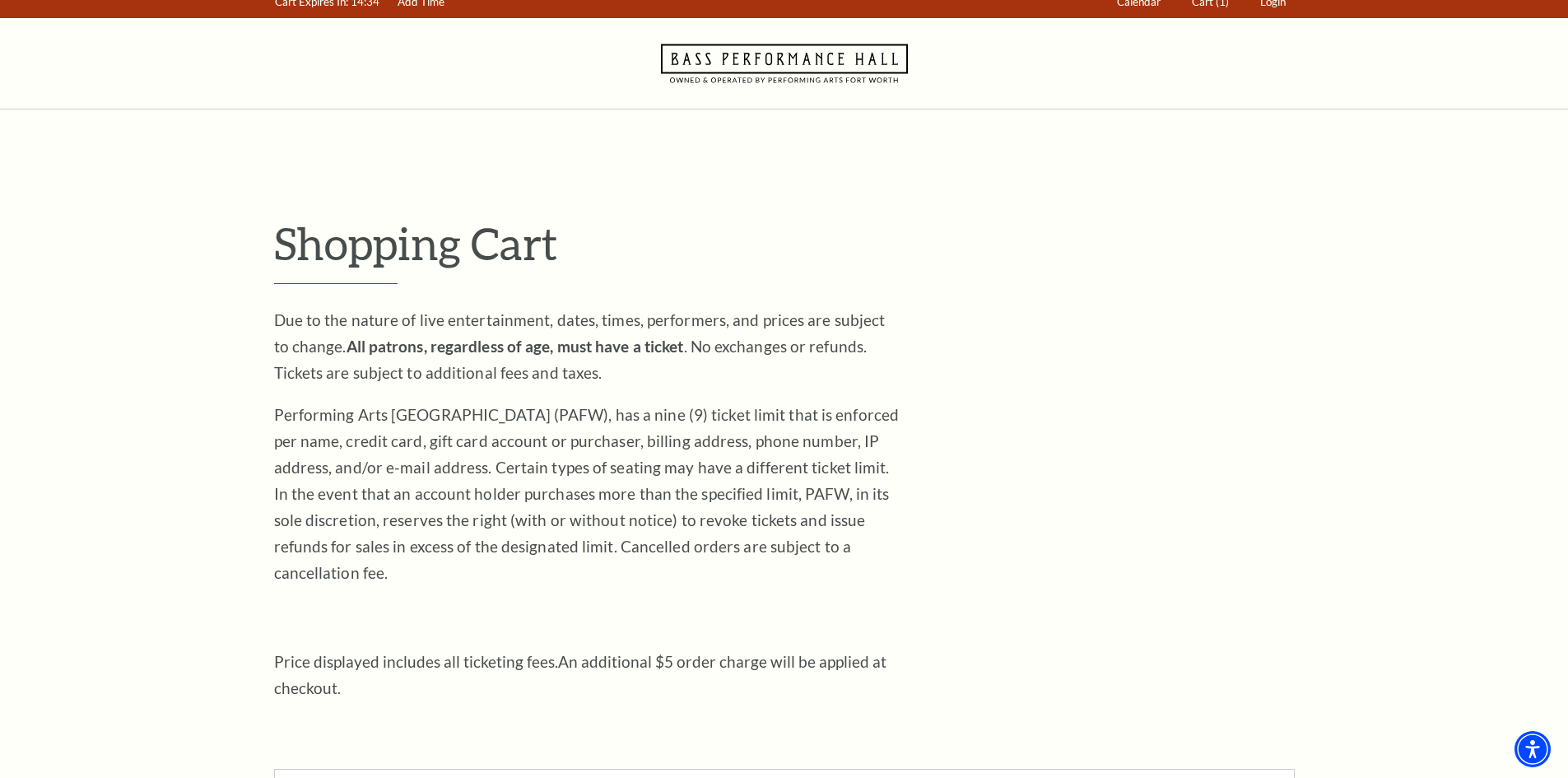
scroll to position [0, 0]
